Goal: Find specific page/section: Find specific page/section

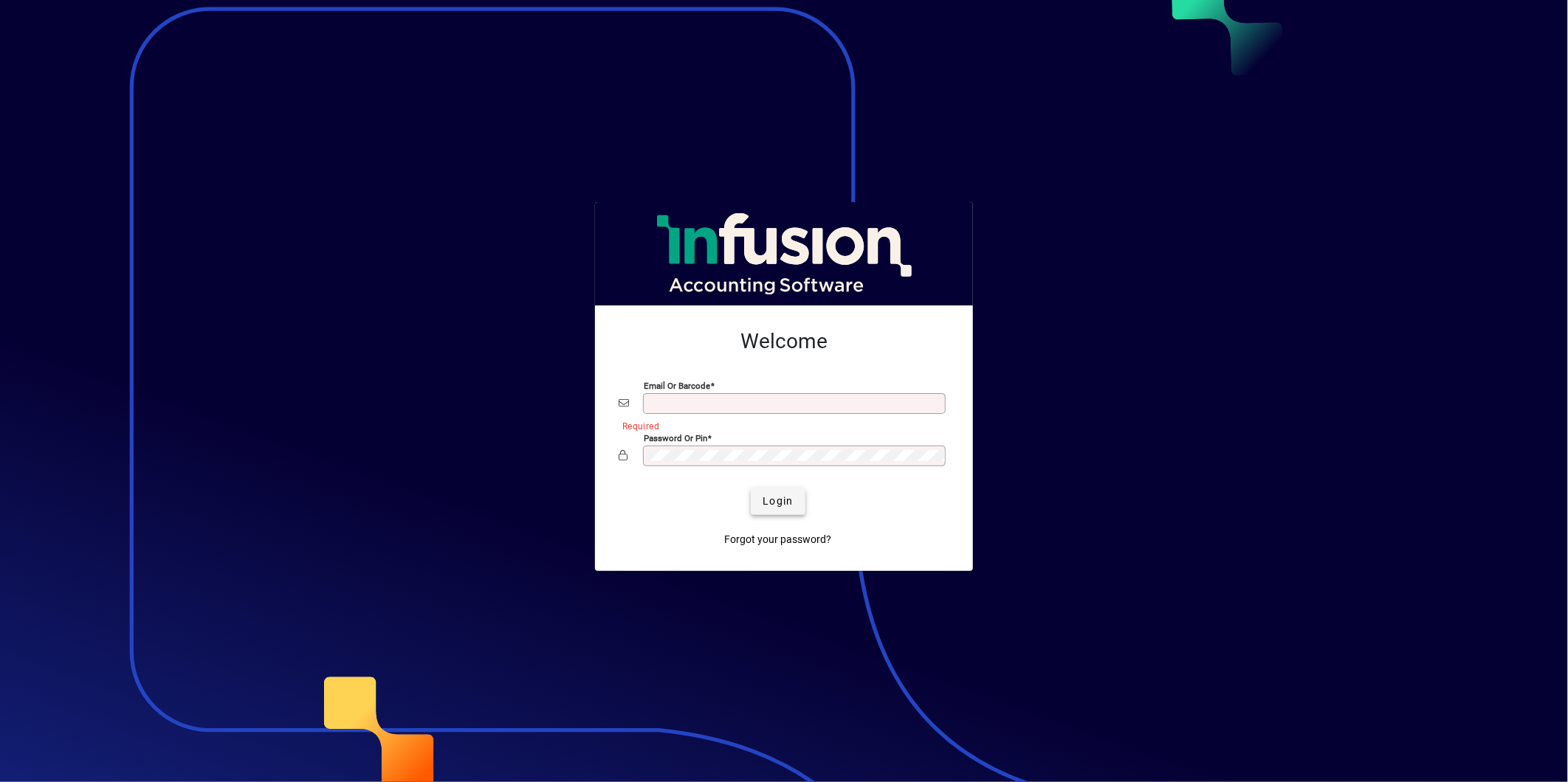
type input "**********"
click at [780, 507] on span "Login" at bounding box center [778, 501] width 30 height 16
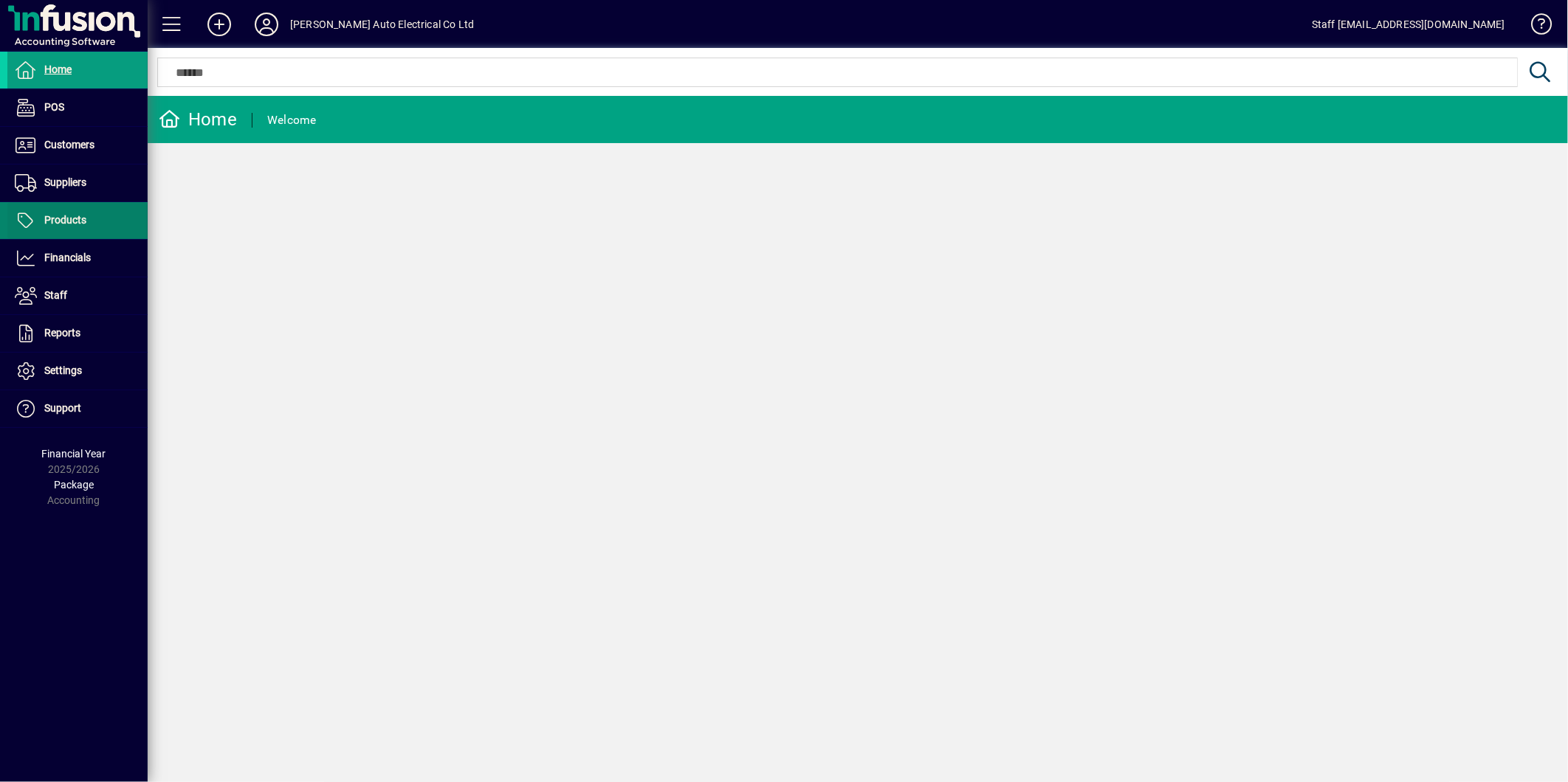
click at [49, 214] on span "Products" at bounding box center [66, 220] width 42 height 12
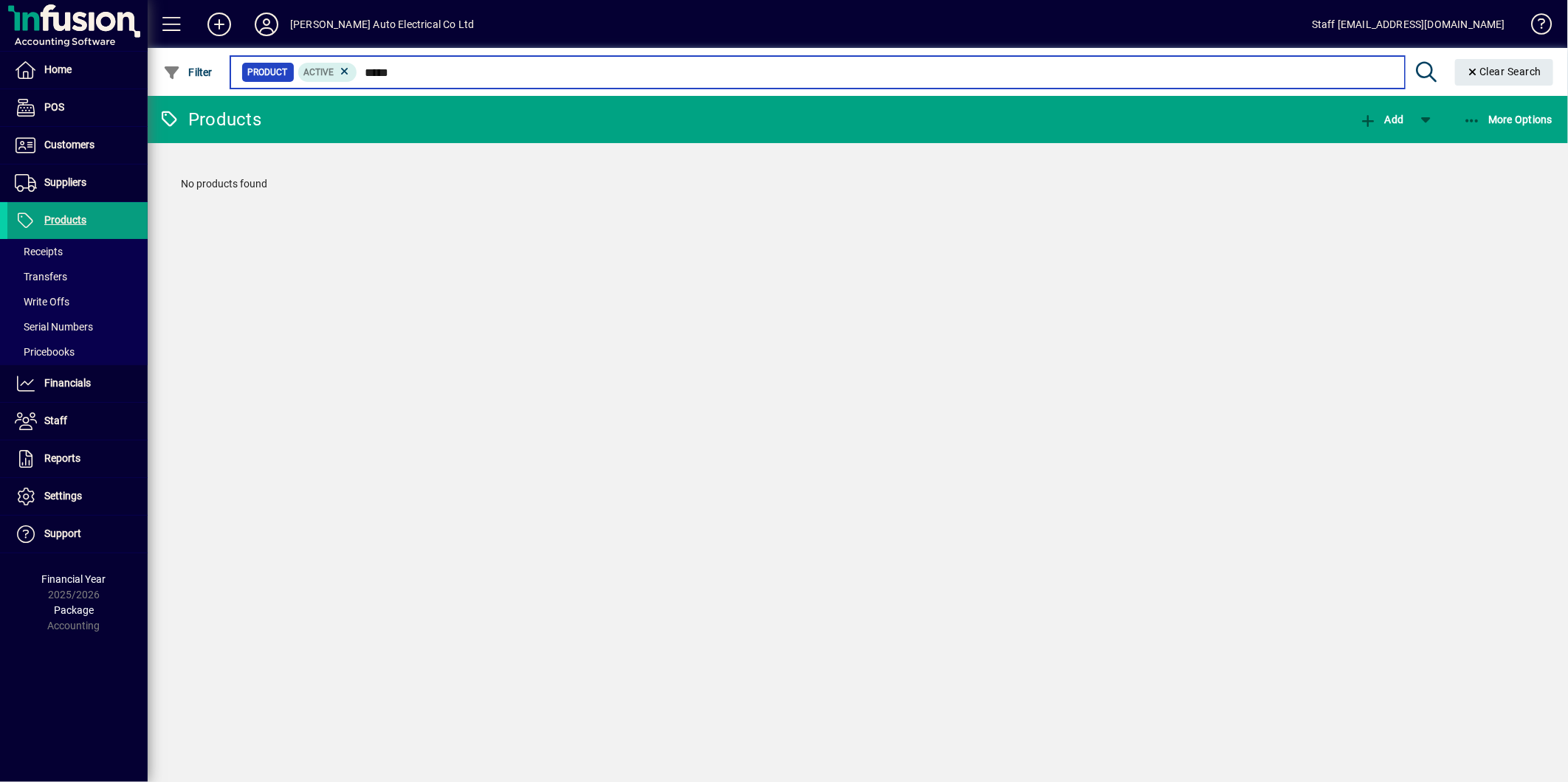
type input "*****"
